Goal: Task Accomplishment & Management: Use online tool/utility

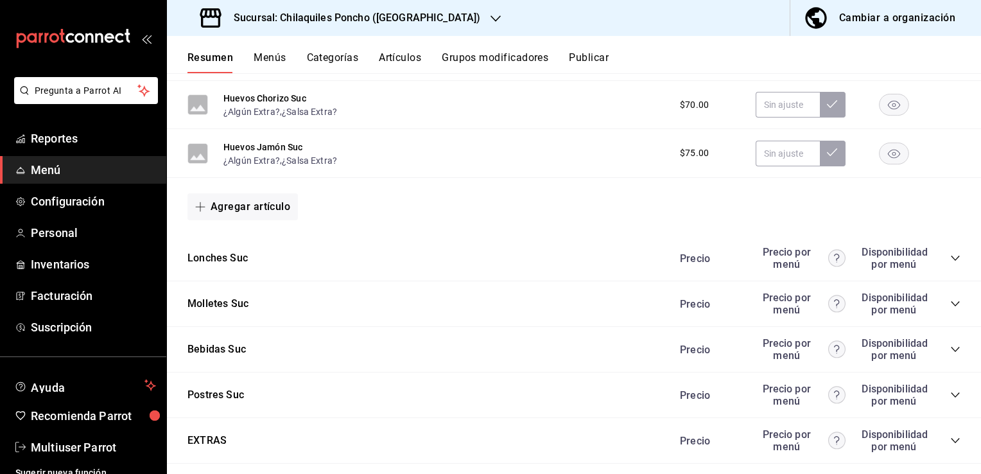
scroll to position [1010, 0]
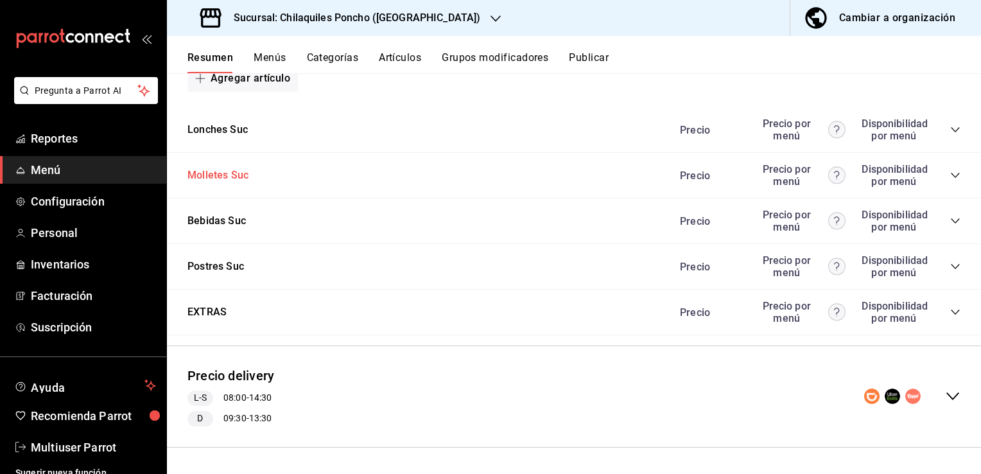
click at [241, 179] on button "Molletes Suc" at bounding box center [218, 175] width 61 height 15
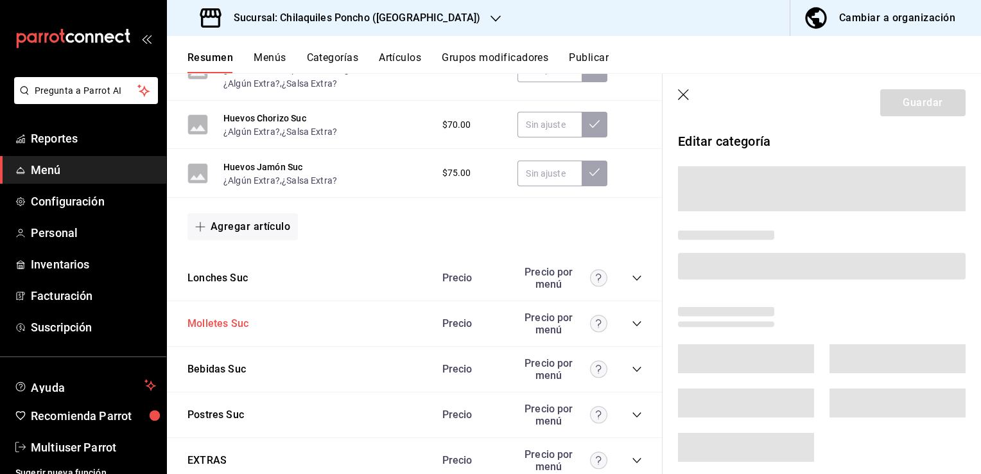
scroll to position [995, 0]
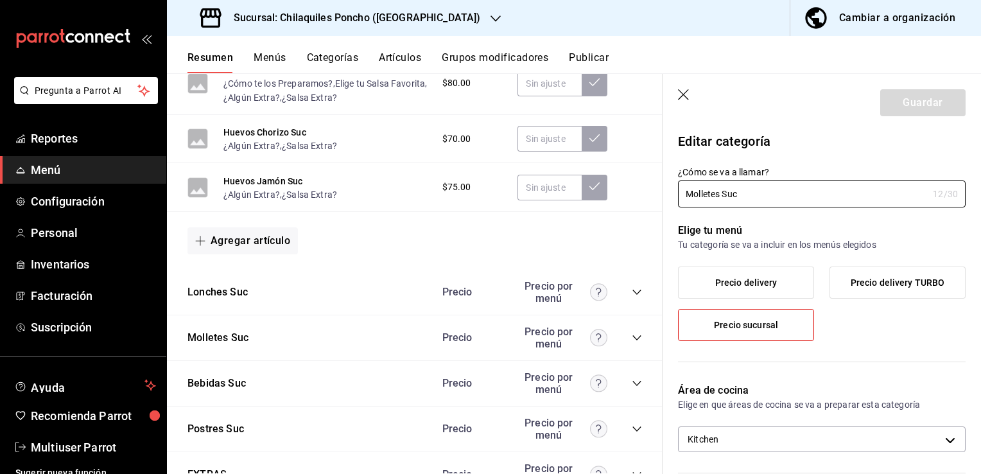
click at [692, 94] on header "Guardar" at bounding box center [822, 100] width 319 height 53
click at [677, 94] on header "Guardar" at bounding box center [822, 100] width 319 height 53
click at [686, 94] on icon "button" at bounding box center [684, 95] width 13 height 13
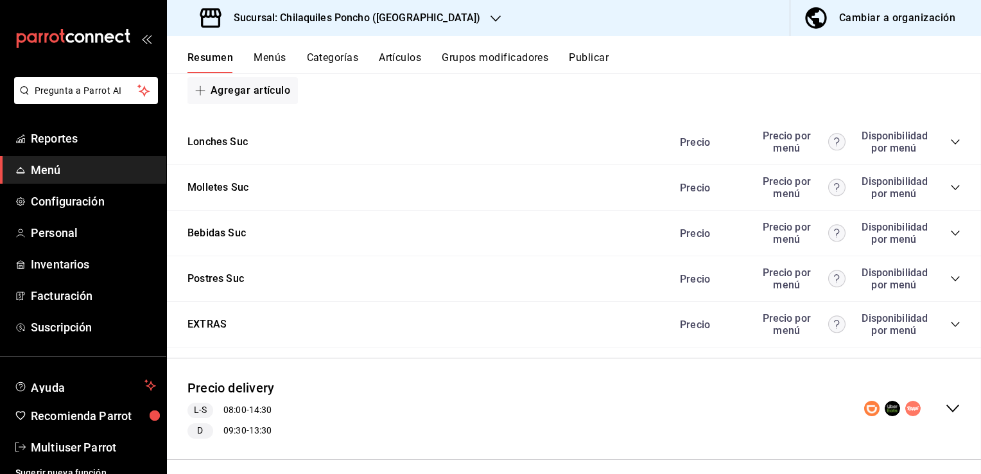
scroll to position [1010, 0]
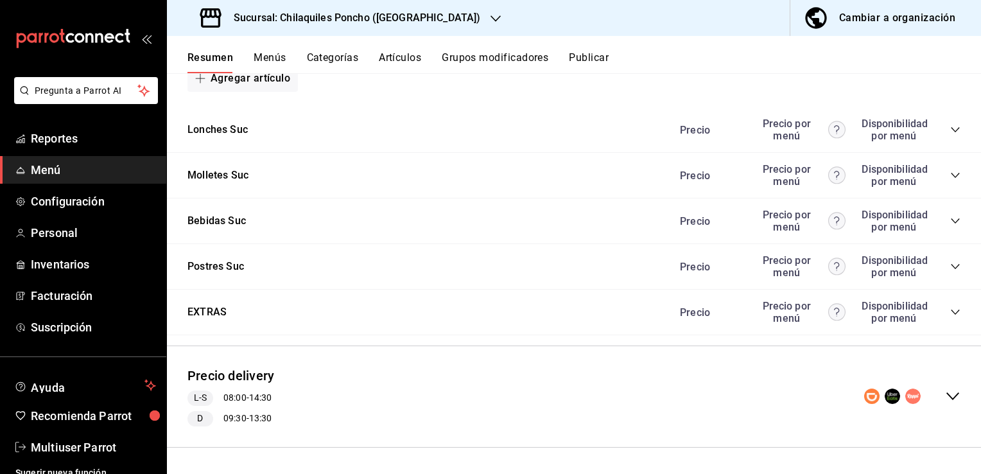
click at [945, 402] on icon "collapse-menu-row" at bounding box center [952, 396] width 15 height 15
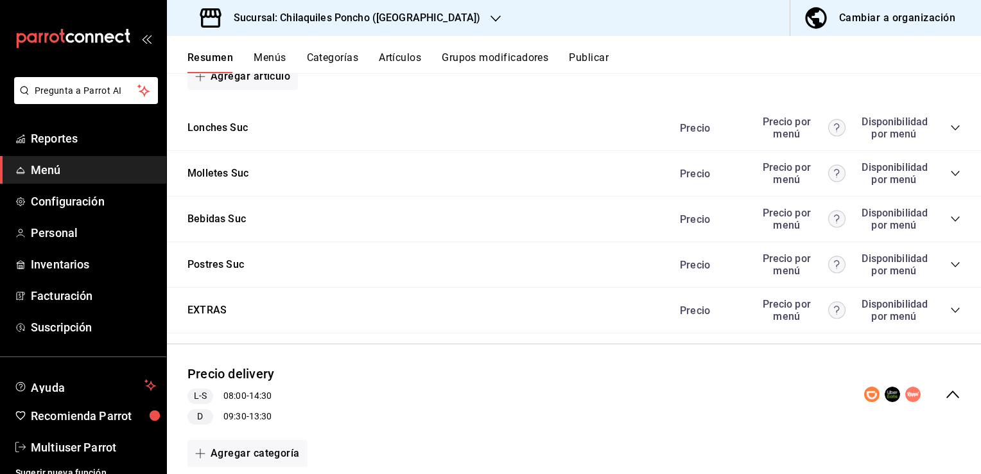
scroll to position [1359, 0]
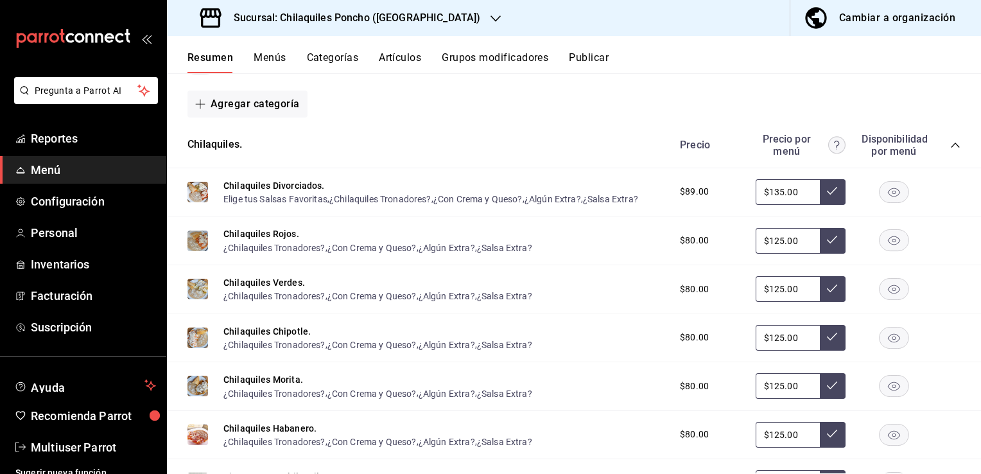
click at [393, 193] on div "Chilaquiles Divorciados. Elige tus Salsas Favoritas , ¿Chilaquiles Tronadores? …" at bounding box center [430, 193] width 415 height 28
click at [301, 189] on button "Chilaquiles Divorciados." at bounding box center [273, 185] width 101 height 13
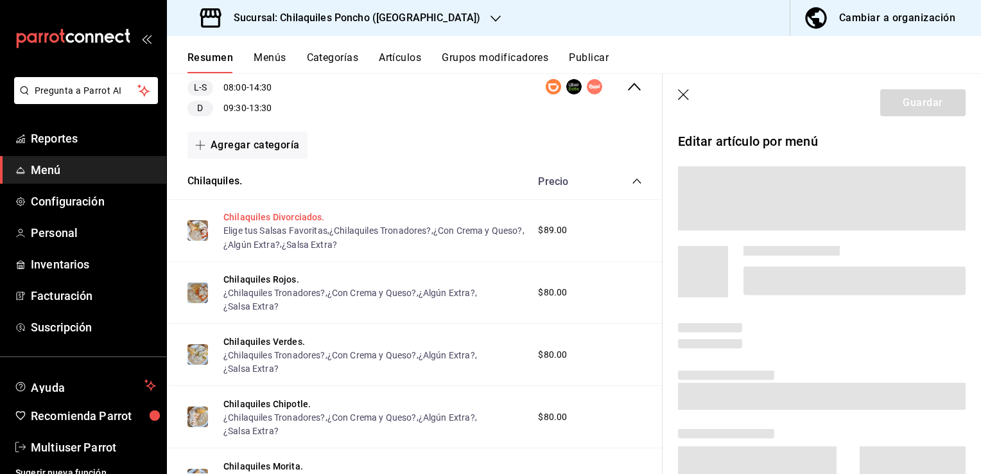
scroll to position [1275, 0]
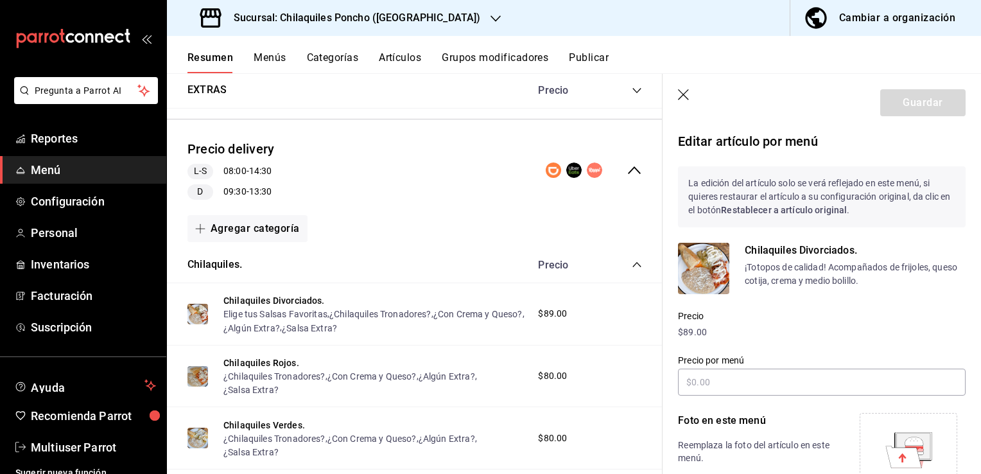
type input "$135.00"
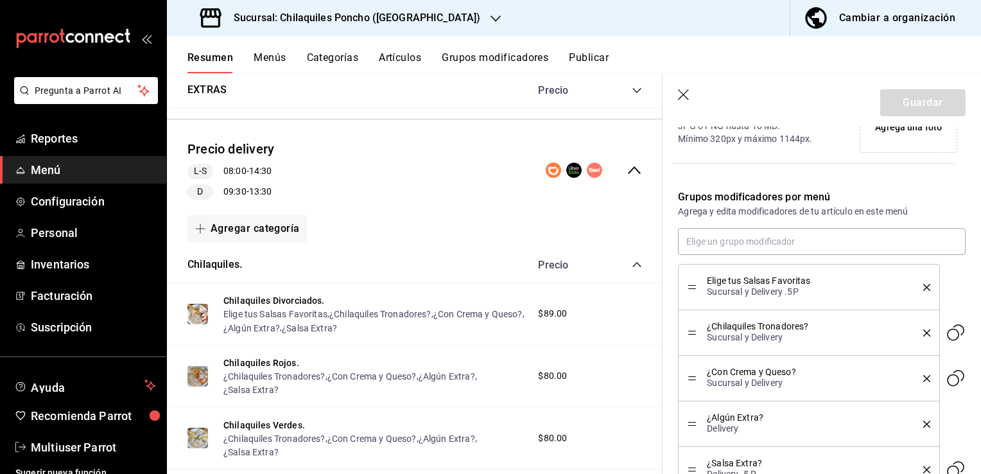
scroll to position [402, 0]
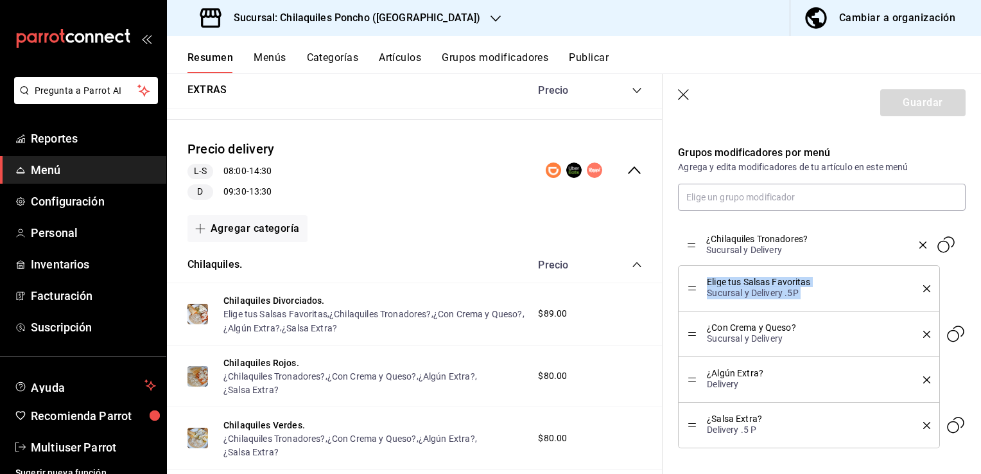
drag, startPoint x: 694, startPoint y: 287, endPoint x: 694, endPoint y: 244, distance: 43.0
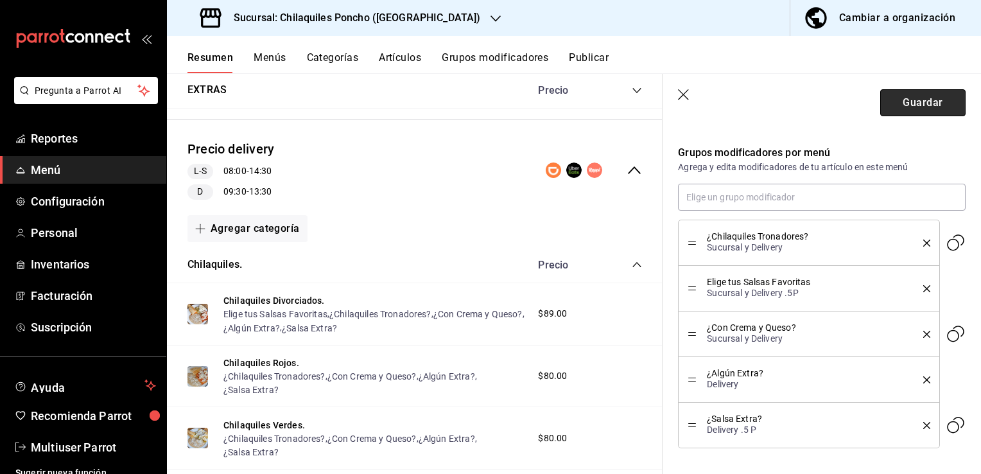
click at [904, 96] on button "Guardar" at bounding box center [922, 102] width 85 height 27
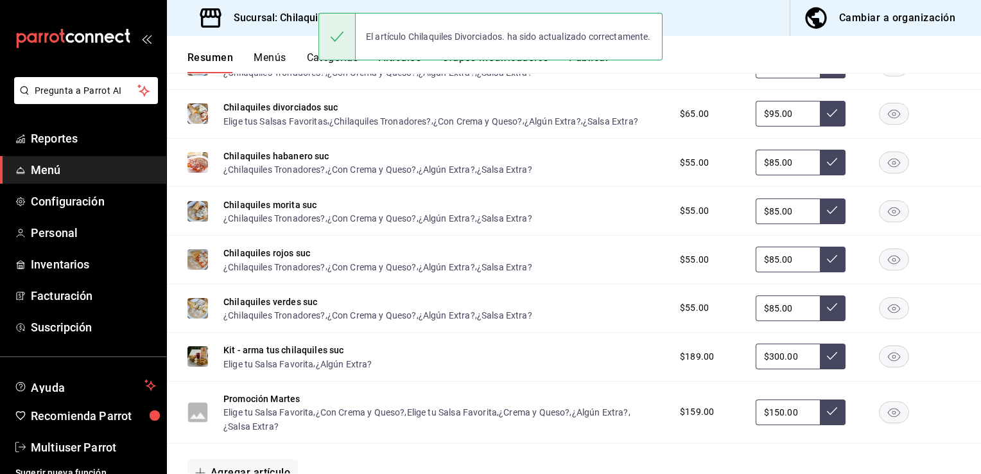
scroll to position [1010, 0]
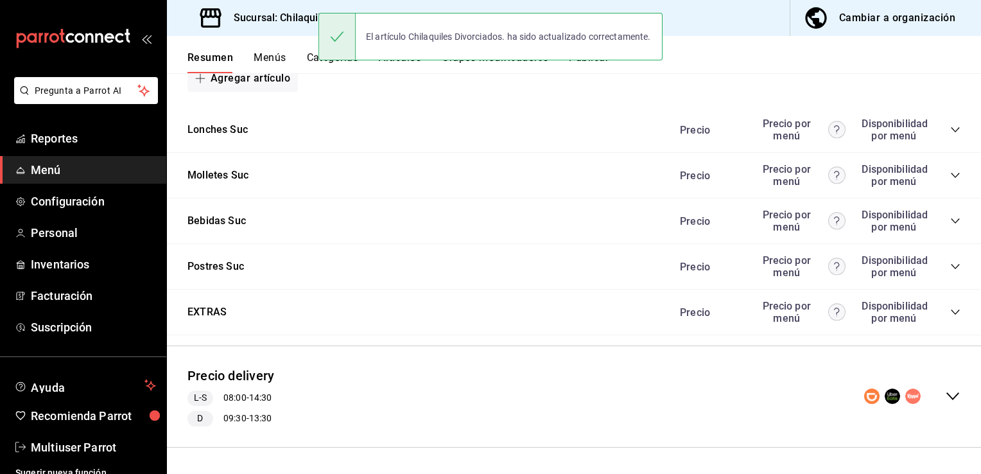
click at [934, 389] on div "collapse-menu-row" at bounding box center [912, 396] width 96 height 15
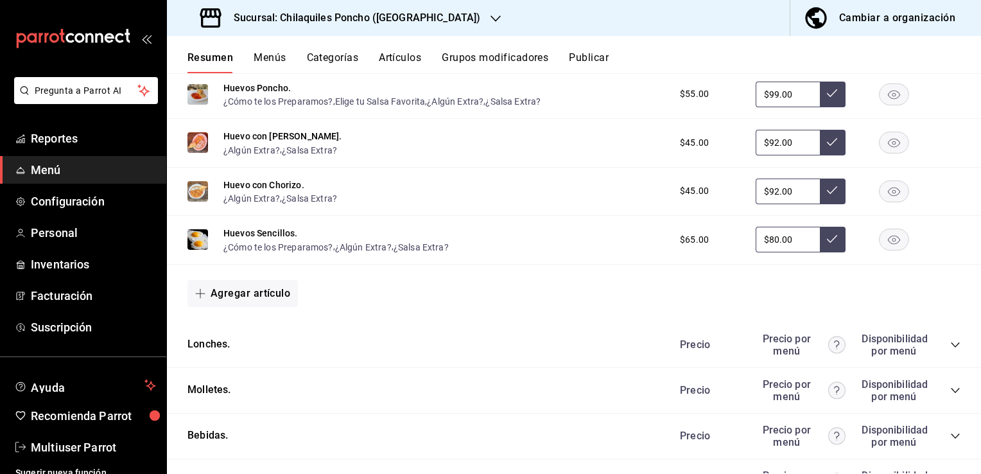
scroll to position [2020, 0]
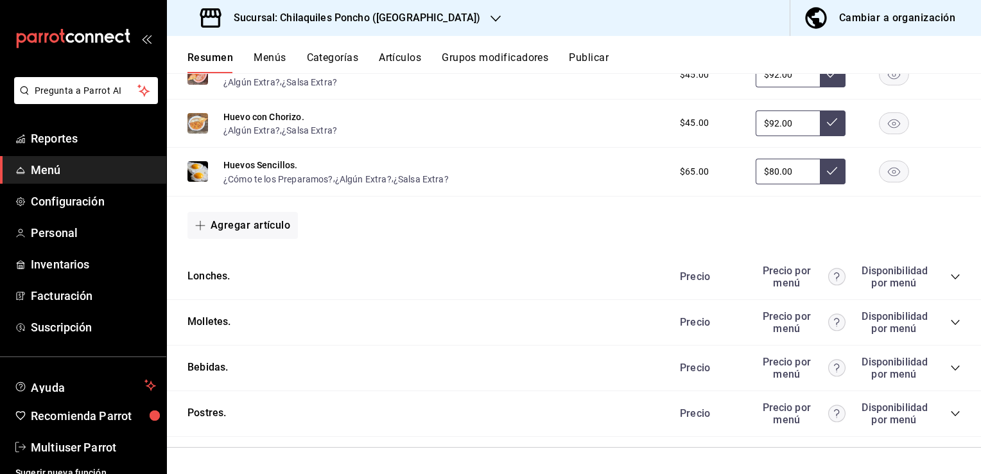
click at [945, 329] on div "Precio Precio por menú Disponibilidad por menú" at bounding box center [813, 322] width 293 height 24
click at [950, 325] on icon "collapse-category-row" at bounding box center [955, 322] width 10 height 10
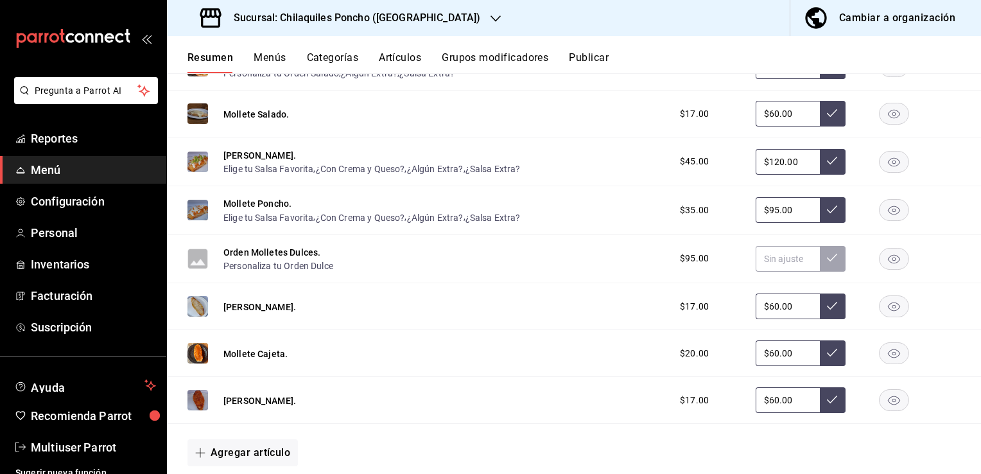
scroll to position [2460, 0]
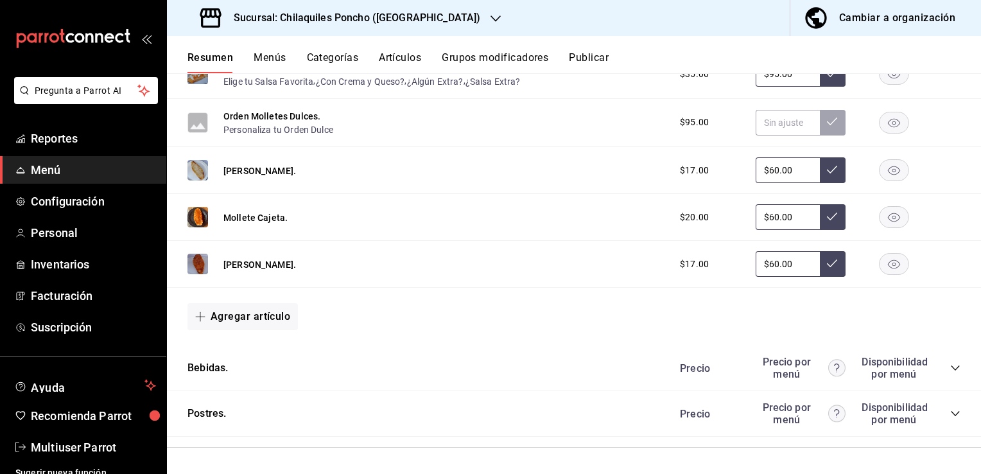
click at [950, 367] on icon "collapse-category-row" at bounding box center [955, 368] width 10 height 10
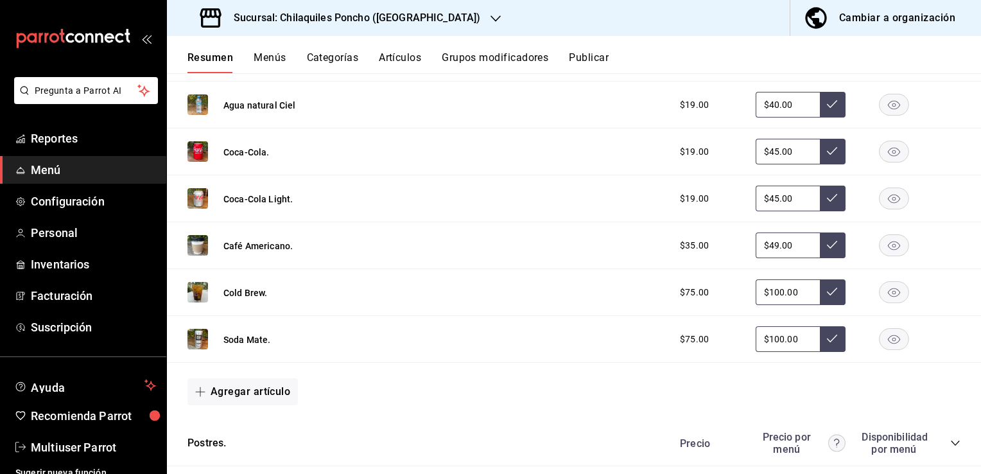
scroll to position [3229, 0]
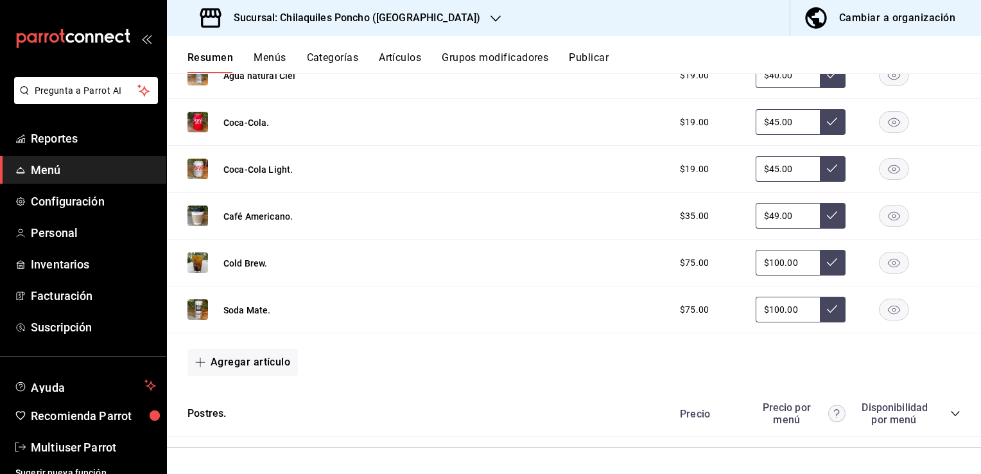
click at [950, 408] on icon "collapse-category-row" at bounding box center [955, 413] width 10 height 10
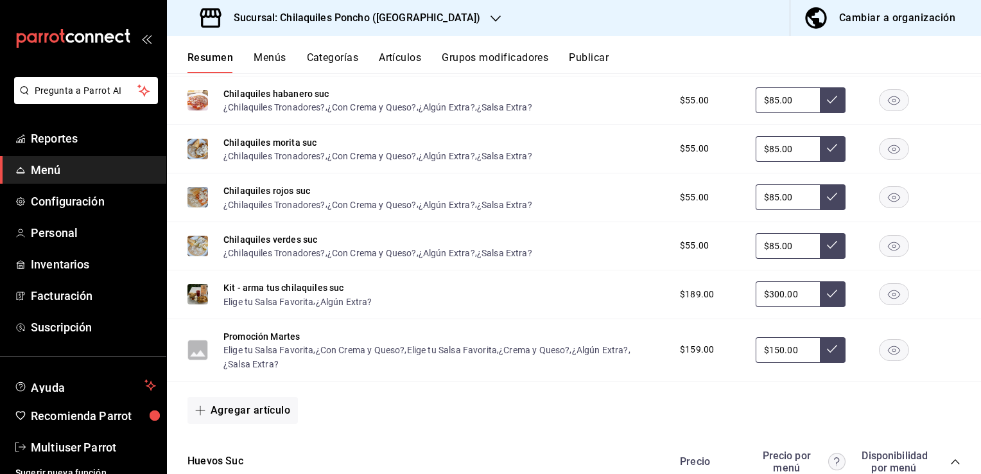
scroll to position [0, 0]
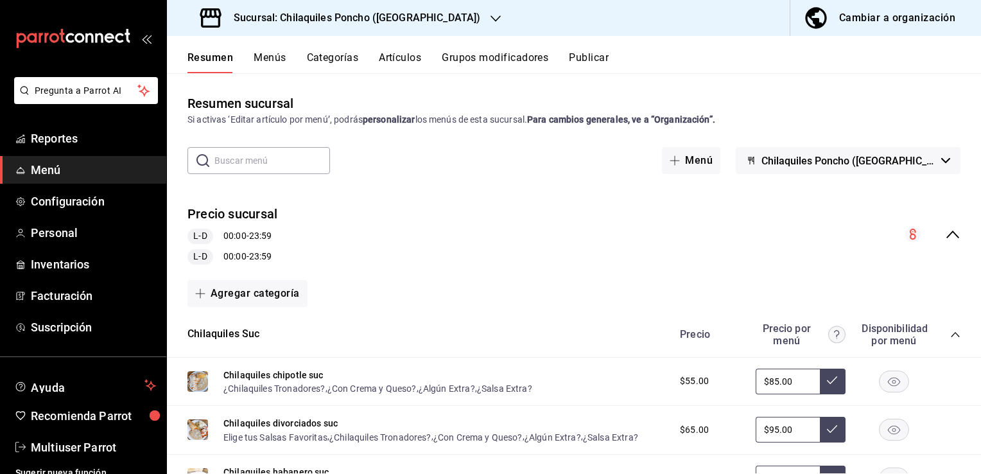
click at [597, 60] on button "Publicar" at bounding box center [589, 62] width 40 height 22
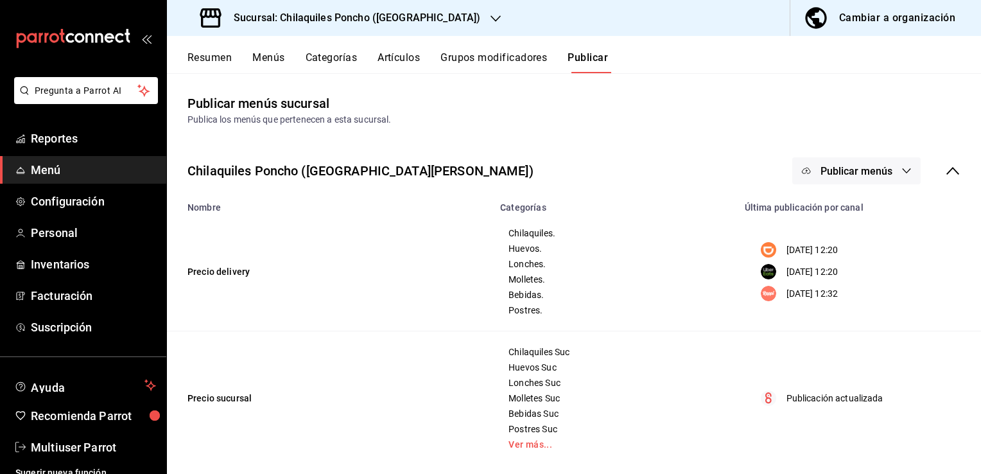
click at [873, 176] on span "Publicar menús" at bounding box center [857, 171] width 72 height 12
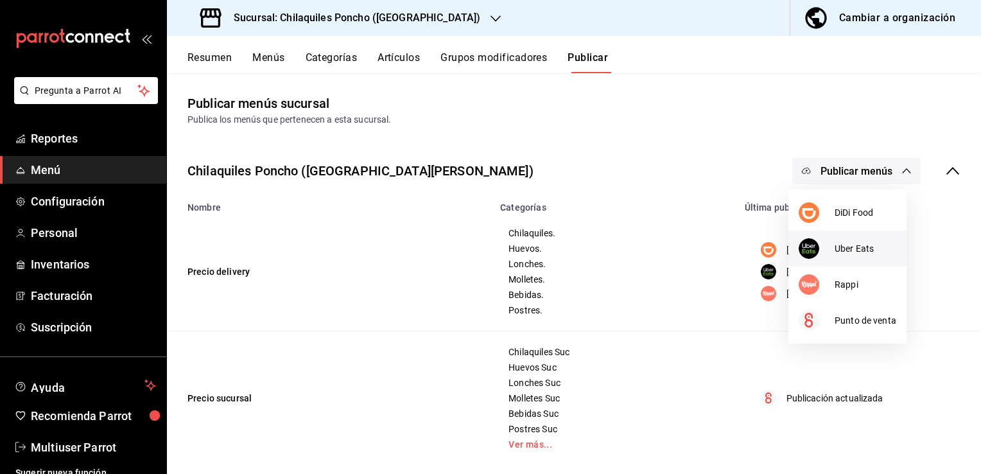
click at [843, 250] on span "Uber Eats" at bounding box center [866, 248] width 62 height 13
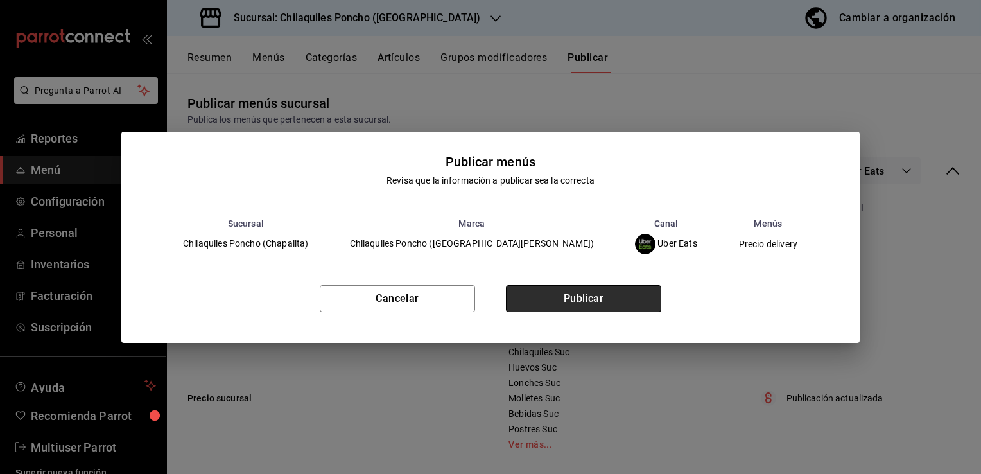
click at [641, 293] on button "Publicar" at bounding box center [583, 298] width 155 height 27
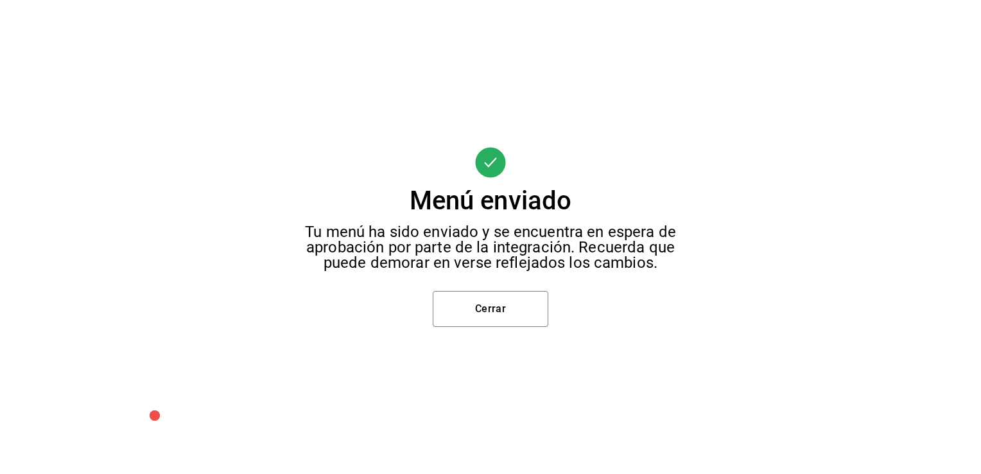
click at [475, 323] on button "Cerrar" at bounding box center [491, 309] width 116 height 36
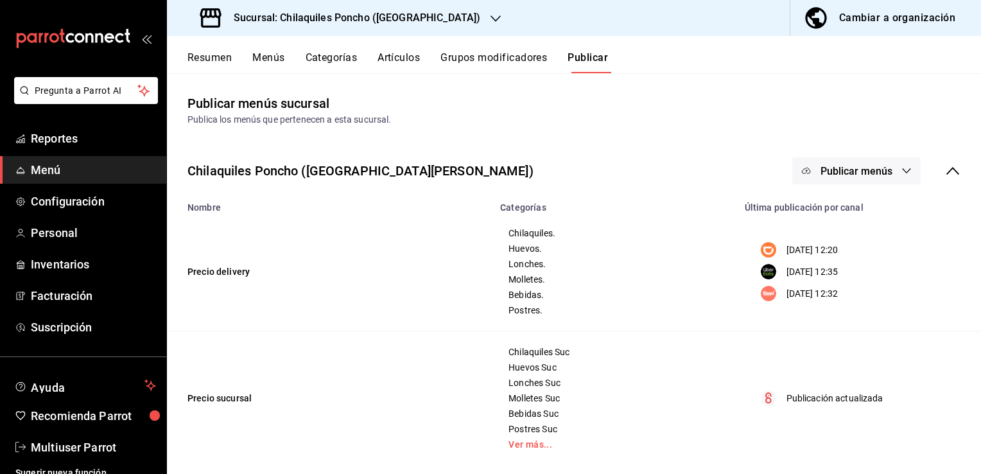
click at [854, 174] on span "Publicar menús" at bounding box center [857, 171] width 72 height 12
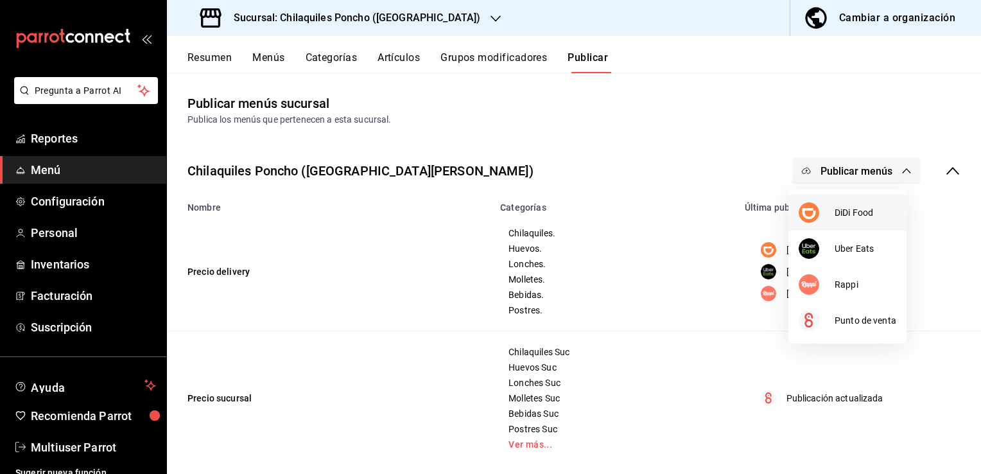
click at [854, 221] on li "DiDi Food" at bounding box center [848, 213] width 118 height 36
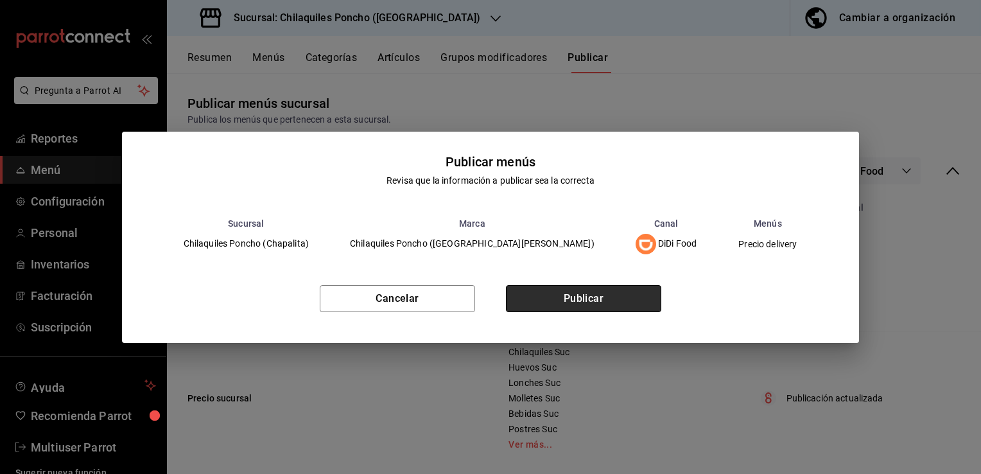
click at [599, 291] on button "Publicar" at bounding box center [583, 298] width 155 height 27
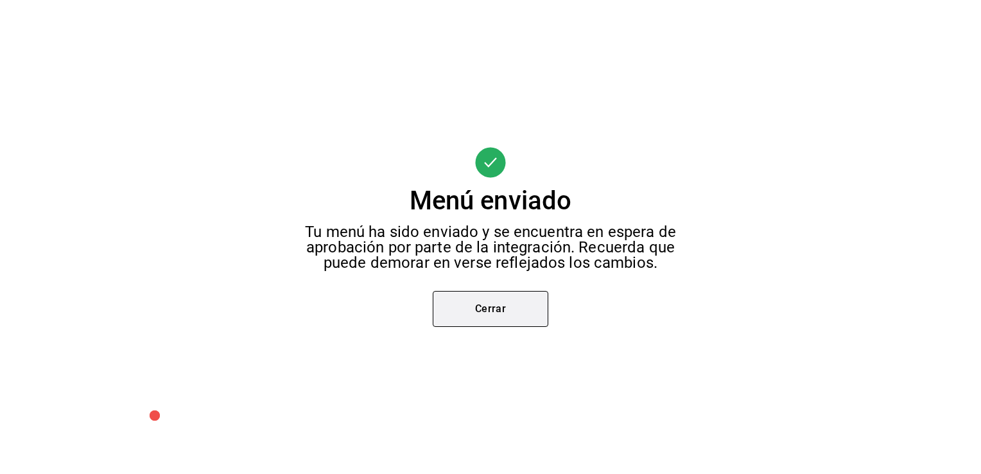
click at [482, 323] on button "Cerrar" at bounding box center [491, 309] width 116 height 36
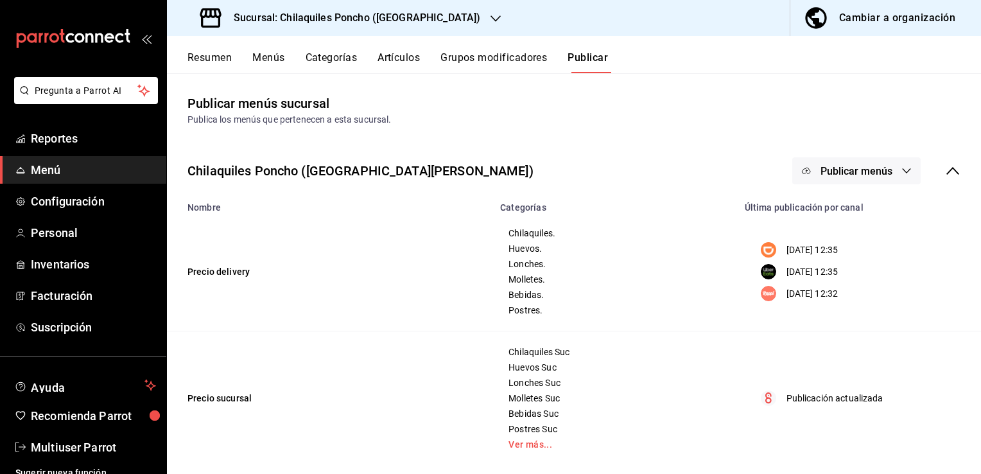
click at [871, 175] on span "Publicar menús" at bounding box center [857, 171] width 72 height 12
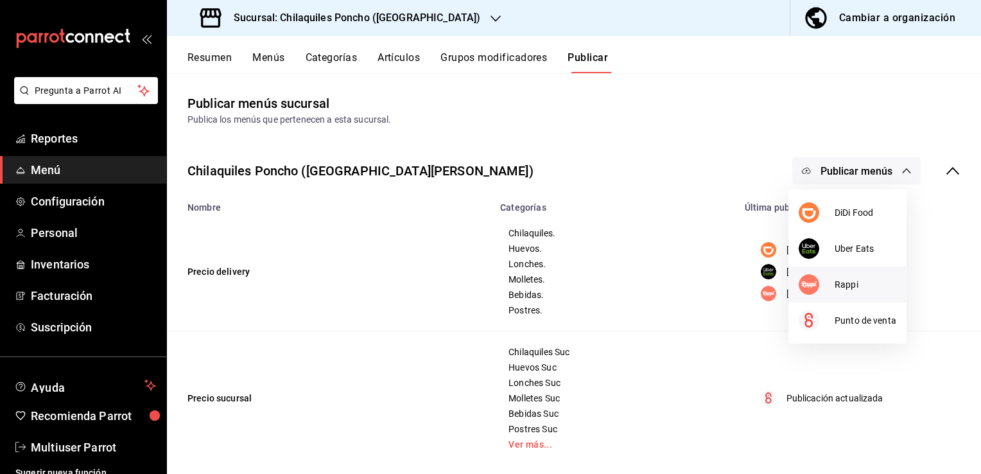
click at [833, 286] on div at bounding box center [817, 284] width 36 height 21
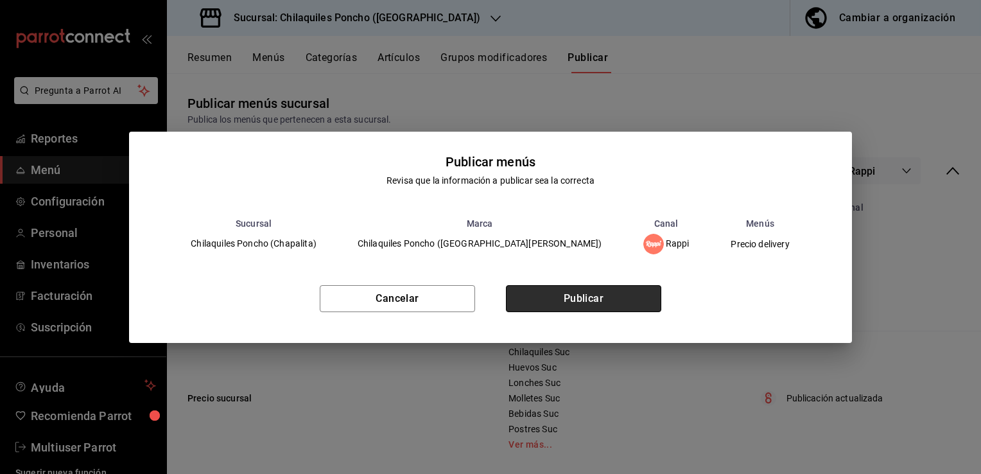
click at [617, 306] on button "Publicar" at bounding box center [583, 298] width 155 height 27
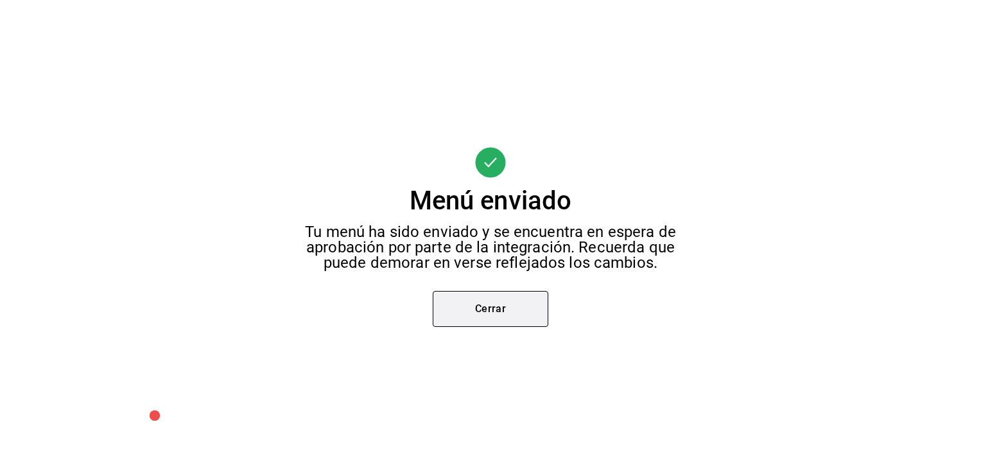
click at [493, 308] on button "Cerrar" at bounding box center [491, 309] width 116 height 36
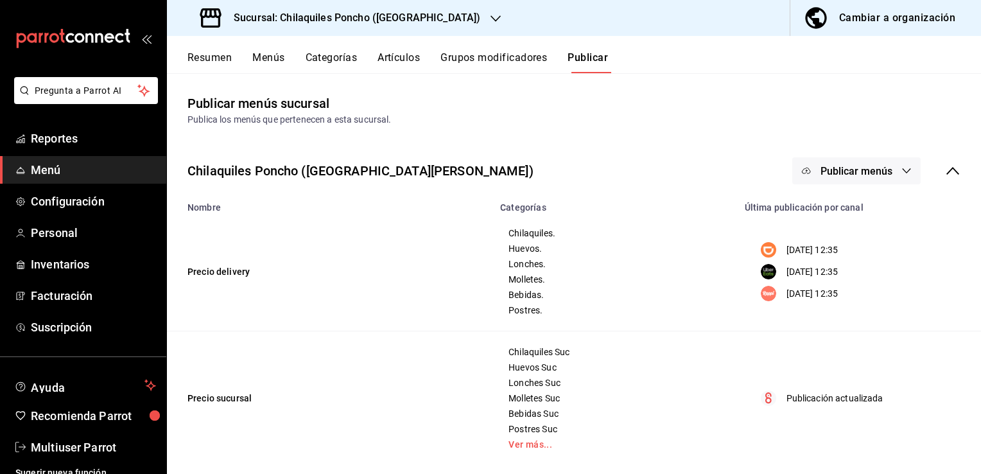
click at [649, 197] on th "Categorías" at bounding box center [615, 204] width 244 height 18
